Goal: Transaction & Acquisition: Purchase product/service

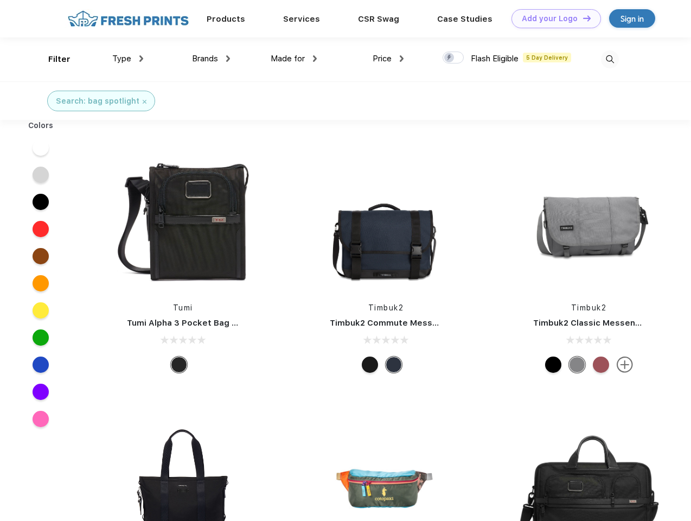
click at [552, 18] on link "Add your Logo Design Tool" at bounding box center [555, 18] width 89 height 19
click at [0, 0] on div "Design Tool" at bounding box center [0, 0] width 0 height 0
click at [582, 18] on link "Add your Logo Design Tool" at bounding box center [555, 18] width 89 height 19
click at [52, 59] on div "Filter" at bounding box center [59, 59] width 22 height 12
click at [128, 59] on span "Type" at bounding box center [121, 59] width 19 height 10
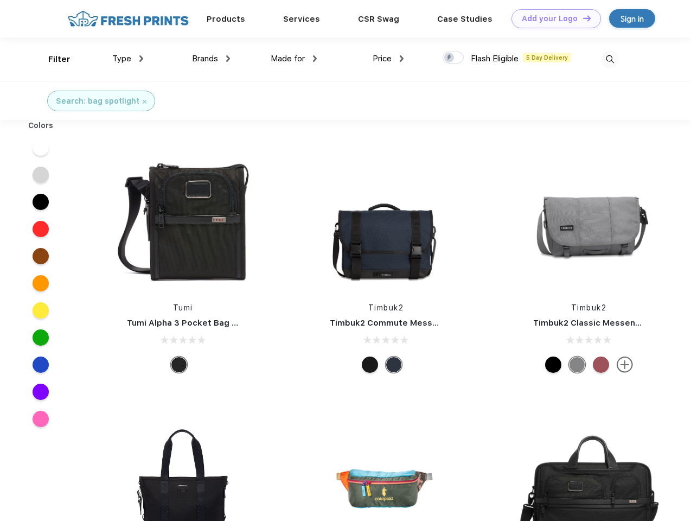
click at [211, 59] on span "Brands" at bounding box center [205, 59] width 26 height 10
click at [294, 59] on span "Made for" at bounding box center [288, 59] width 34 height 10
click at [388, 59] on span "Price" at bounding box center [382, 59] width 19 height 10
click at [453, 58] on div at bounding box center [452, 58] width 21 height 12
click at [450, 58] on input "checkbox" at bounding box center [445, 54] width 7 height 7
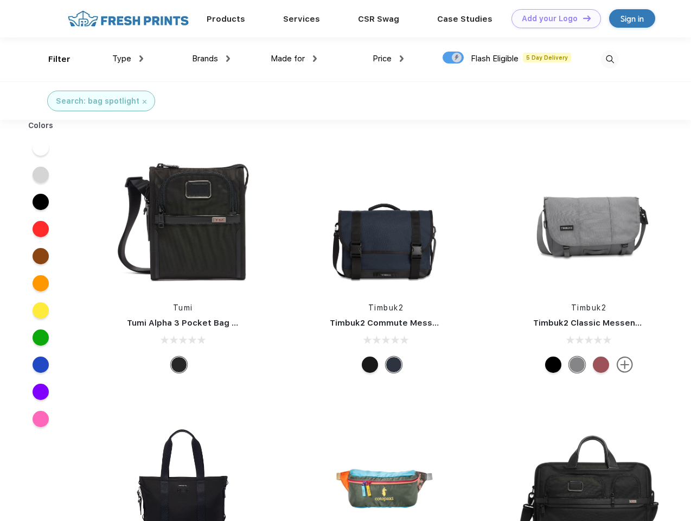
click at [609, 59] on img at bounding box center [610, 59] width 18 height 18
